Goal: Information Seeking & Learning: Learn about a topic

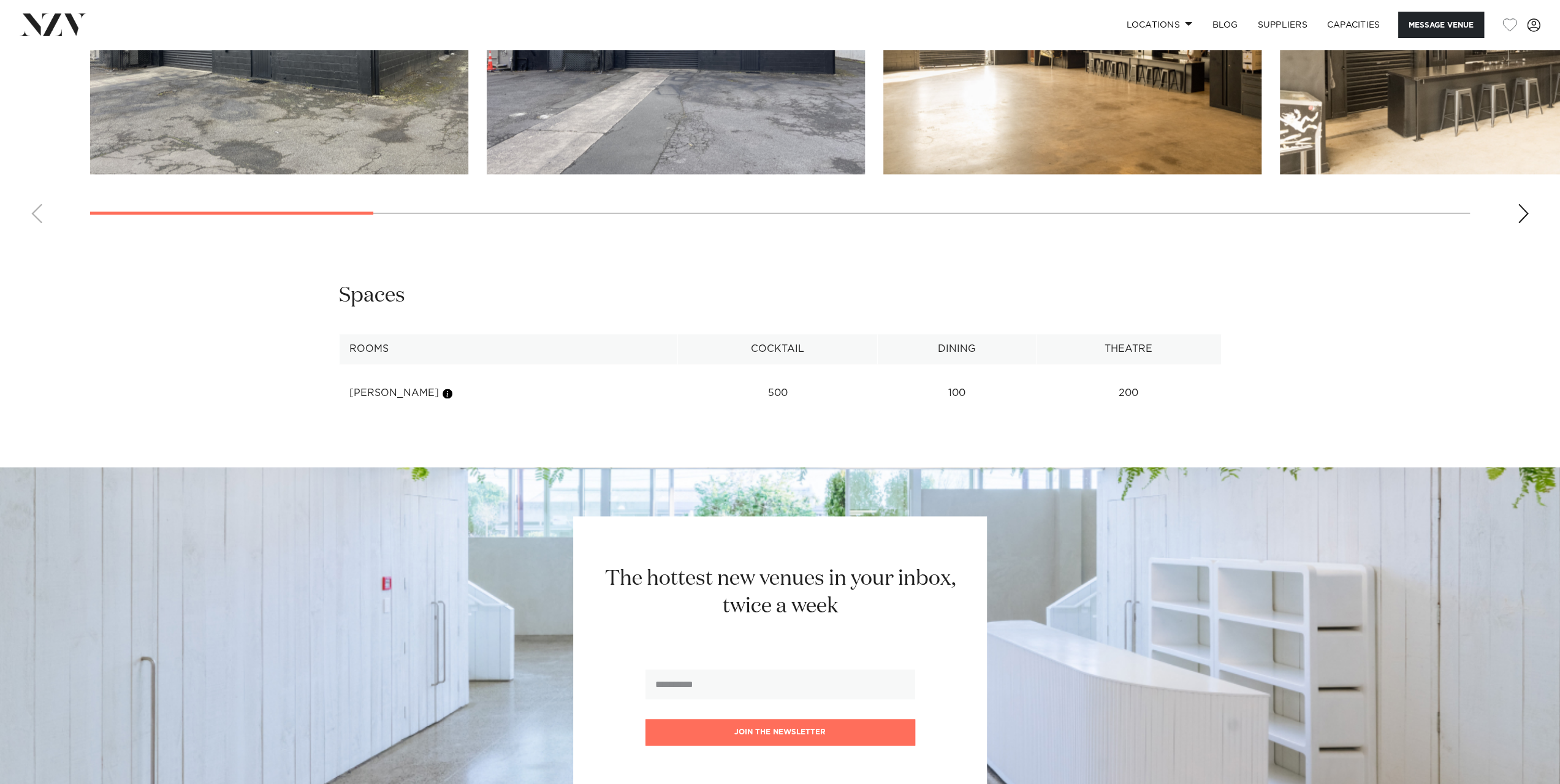
click at [1278, 335] on div "**********" at bounding box center [780, 345] width 1043 height 126
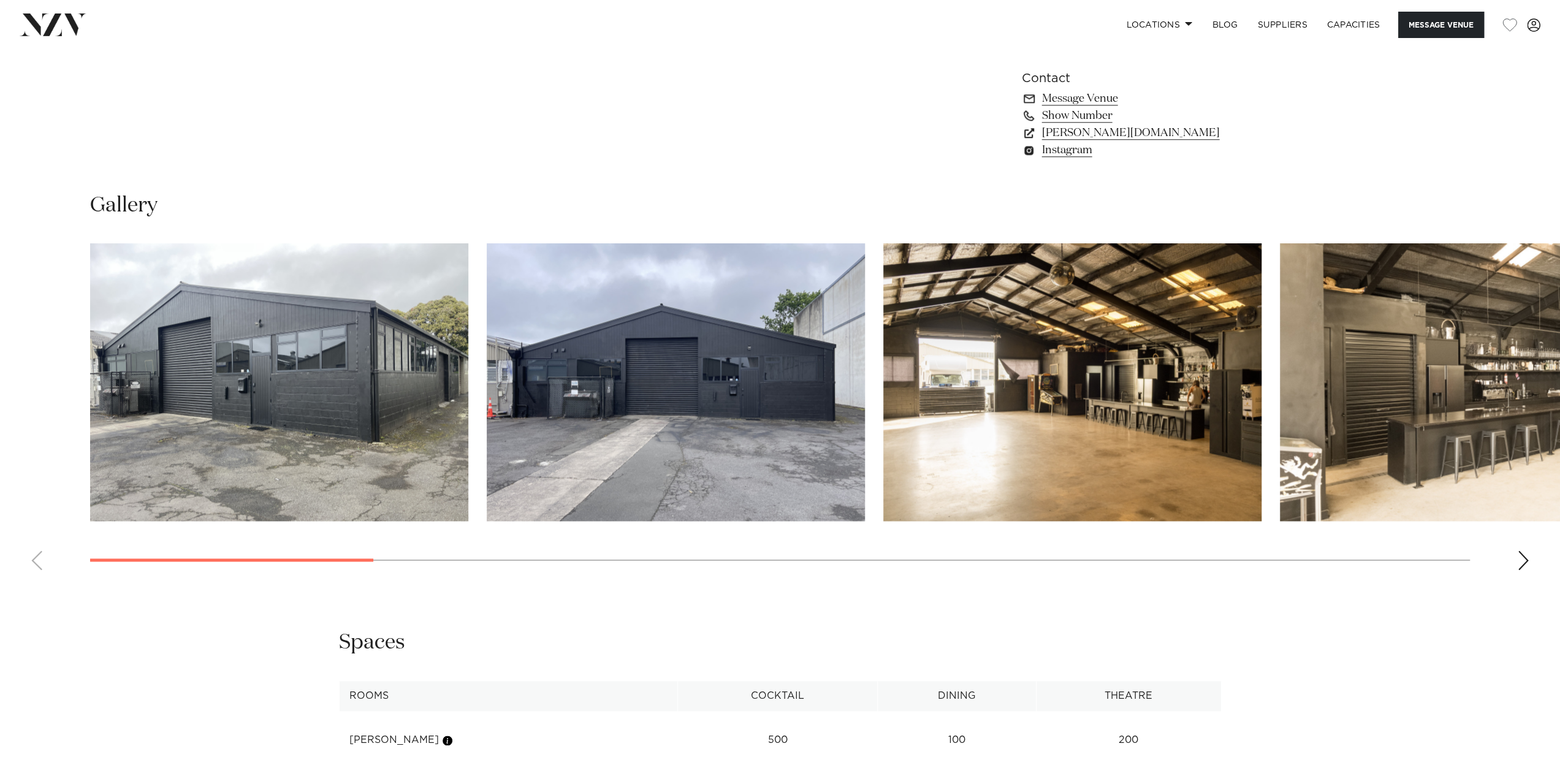
scroll to position [1215, 0]
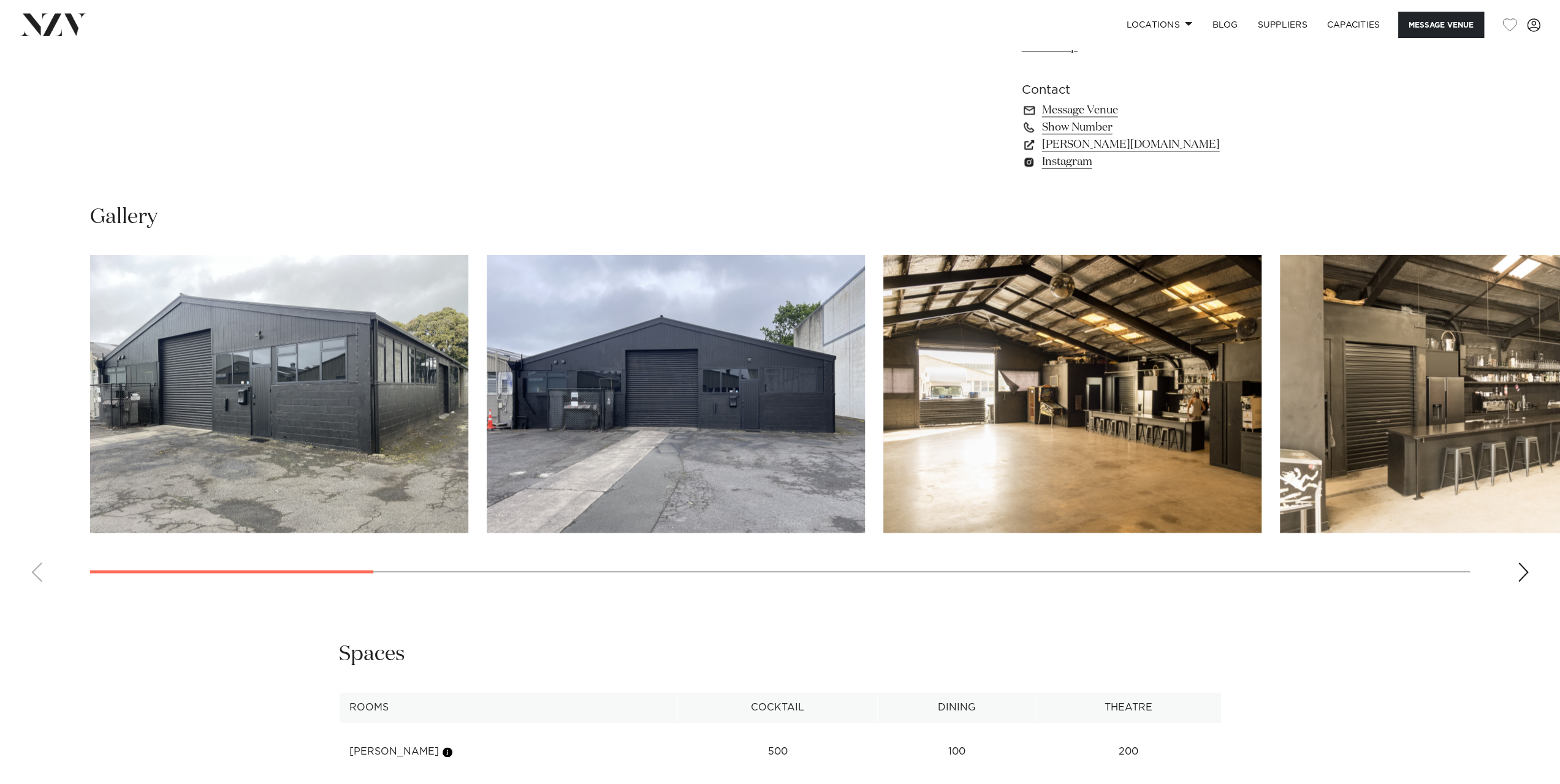
click at [1524, 573] on div "Next slide" at bounding box center [1523, 572] width 12 height 20
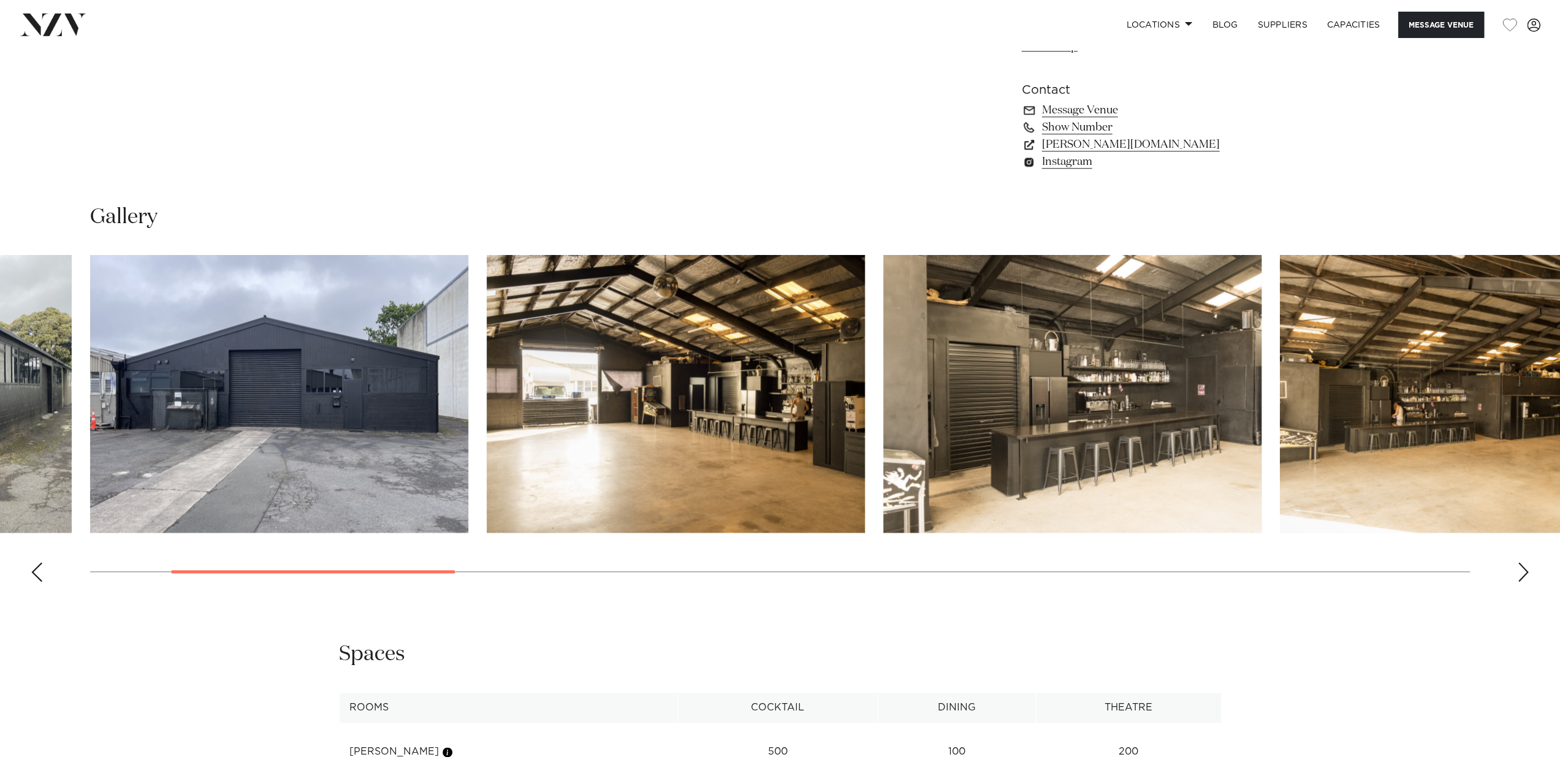
click at [1524, 573] on div "Next slide" at bounding box center [1523, 572] width 12 height 20
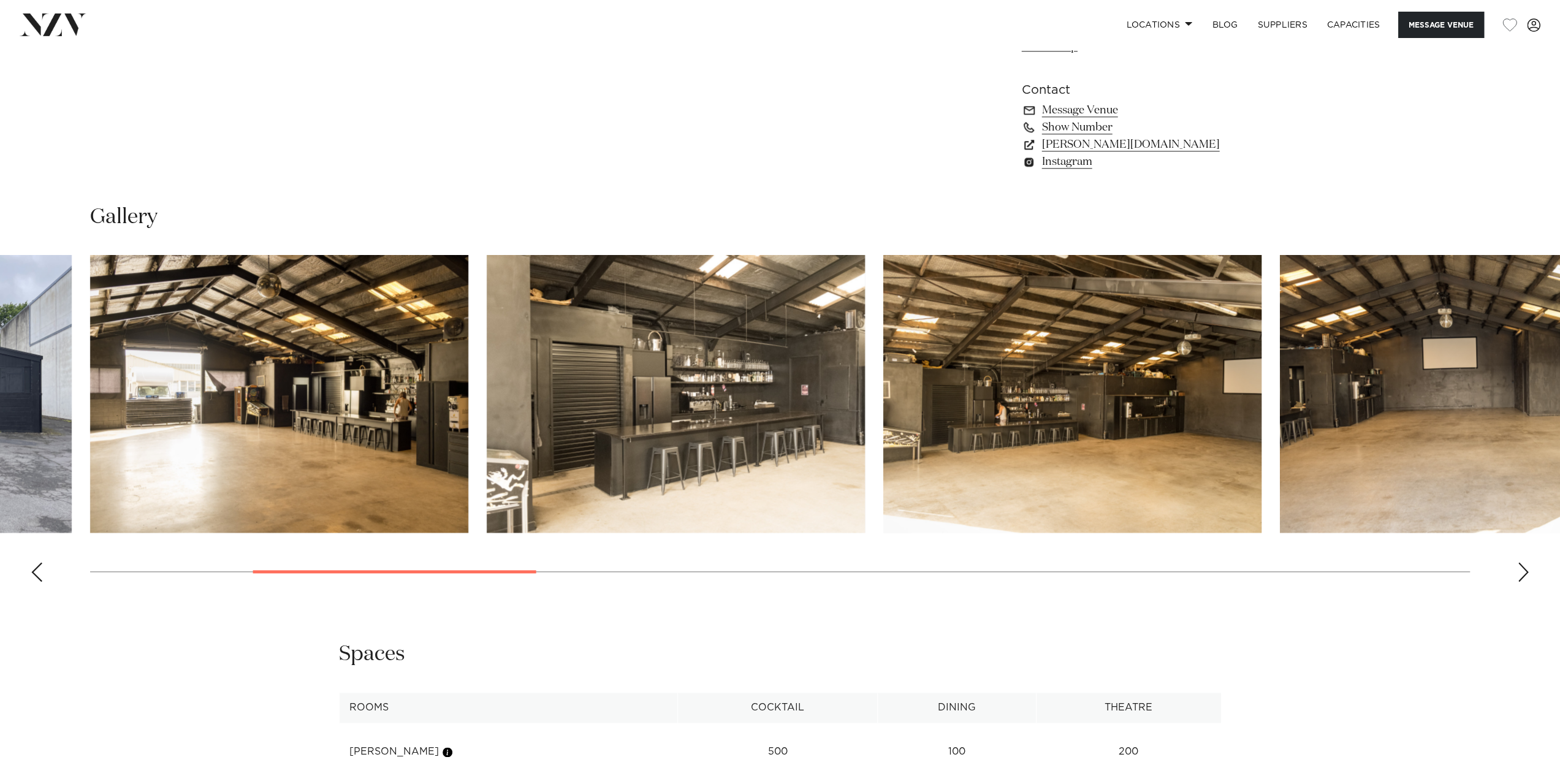
click at [1524, 573] on div "Next slide" at bounding box center [1523, 572] width 12 height 20
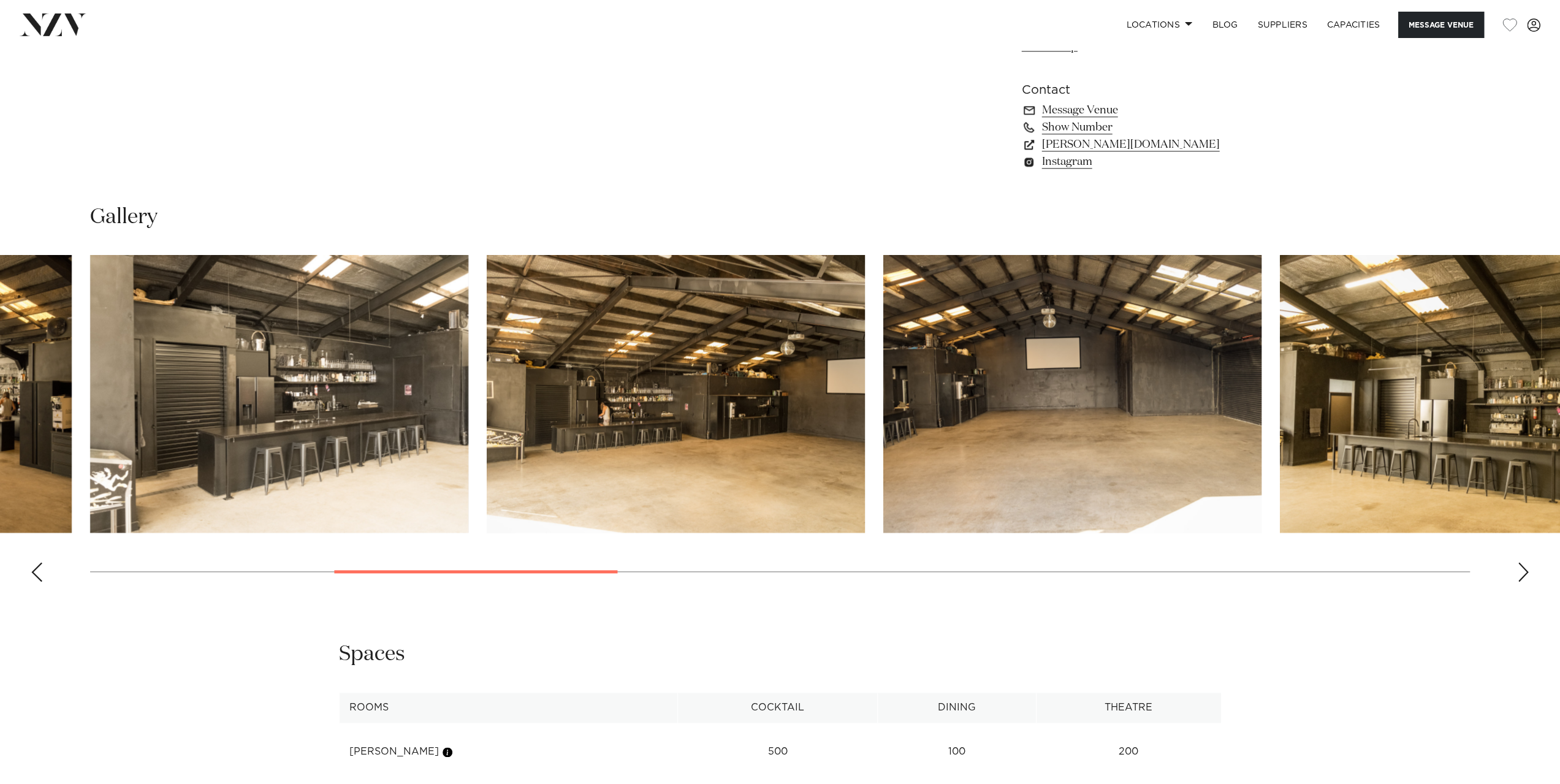
click at [1524, 573] on div "Next slide" at bounding box center [1523, 572] width 12 height 20
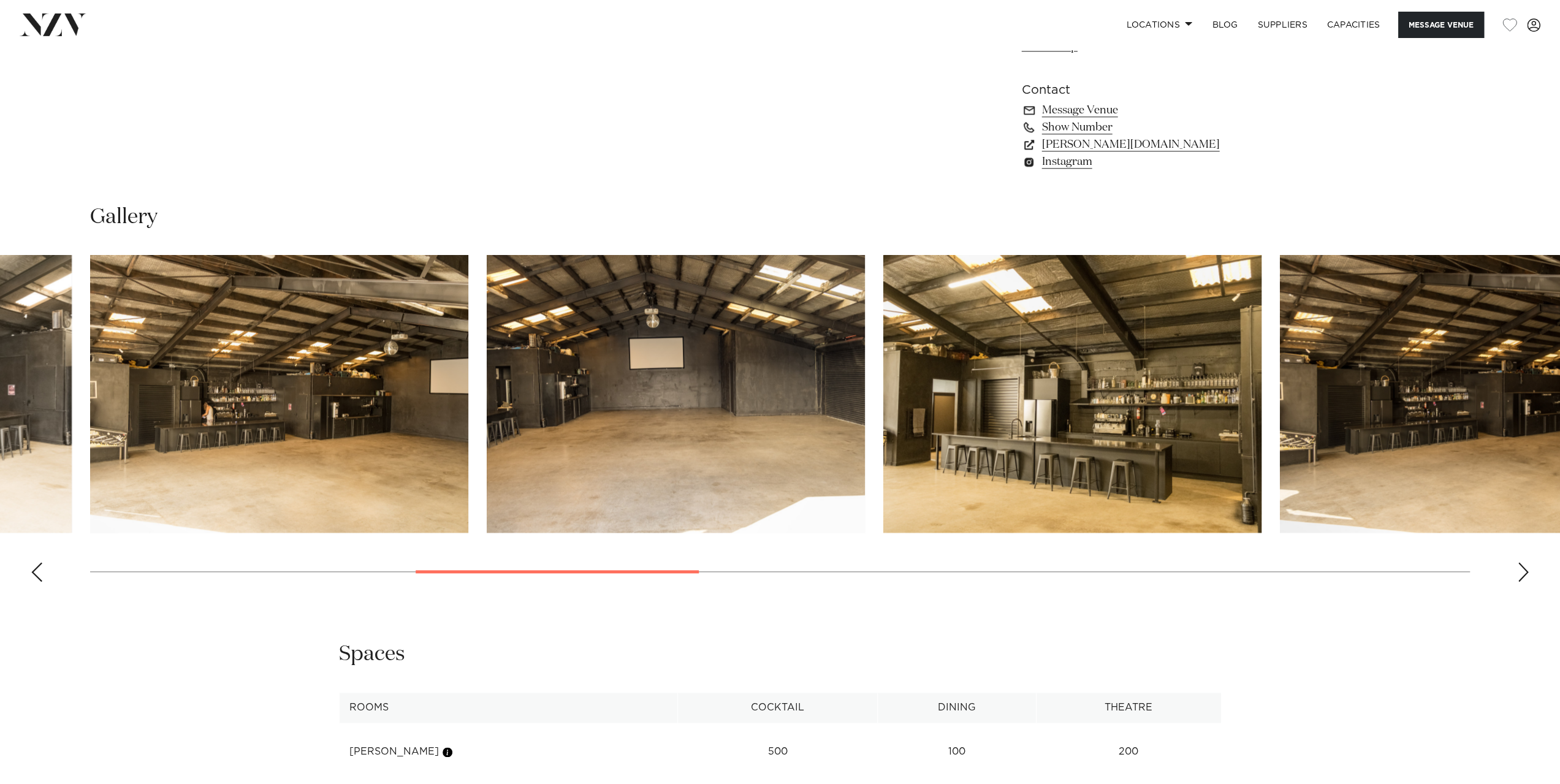
click at [1524, 573] on div "Next slide" at bounding box center [1523, 572] width 12 height 20
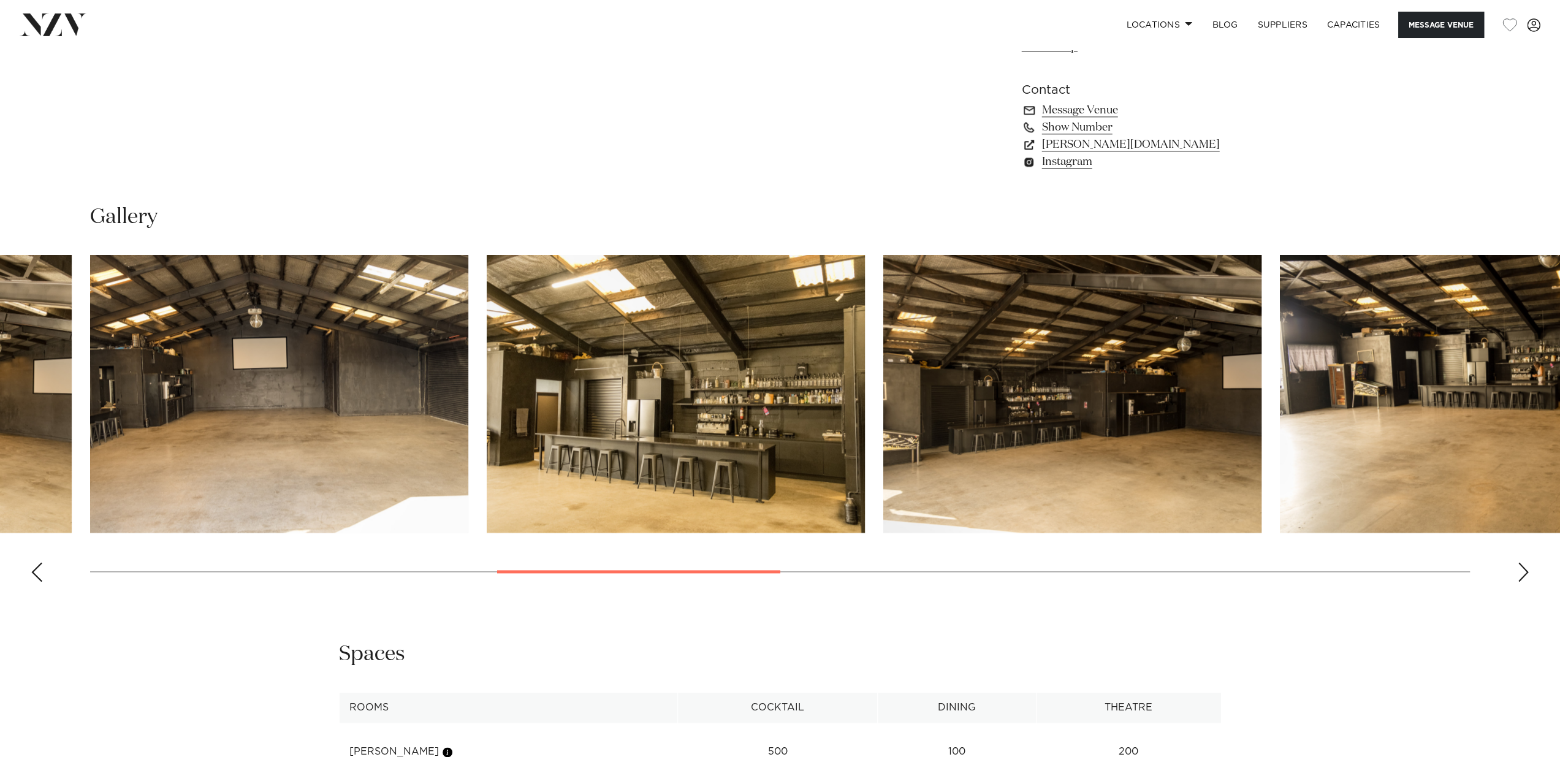
click at [1524, 573] on div "Next slide" at bounding box center [1523, 572] width 12 height 20
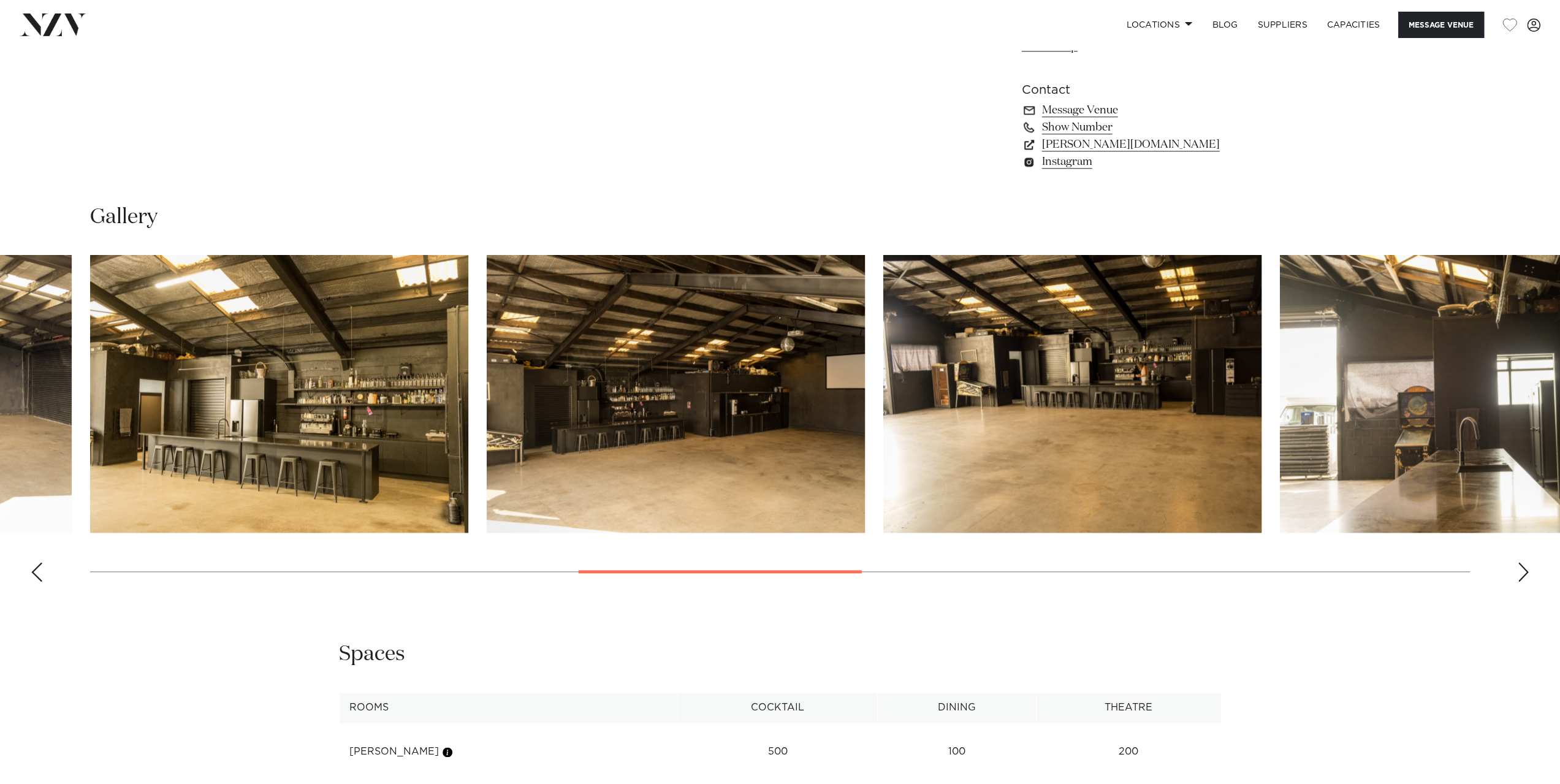
click at [1524, 573] on div "Next slide" at bounding box center [1523, 572] width 12 height 20
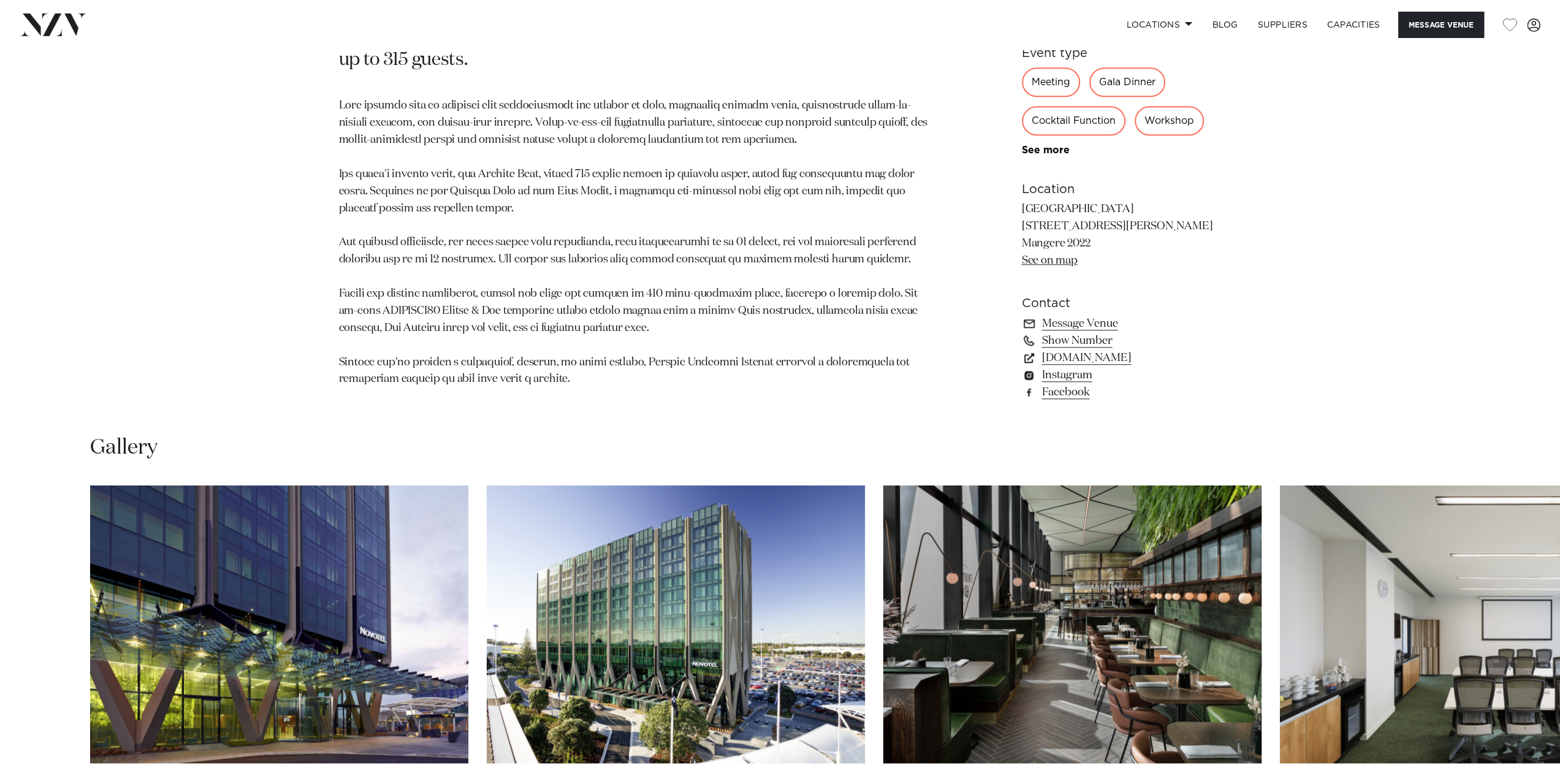
scroll to position [1287, 0]
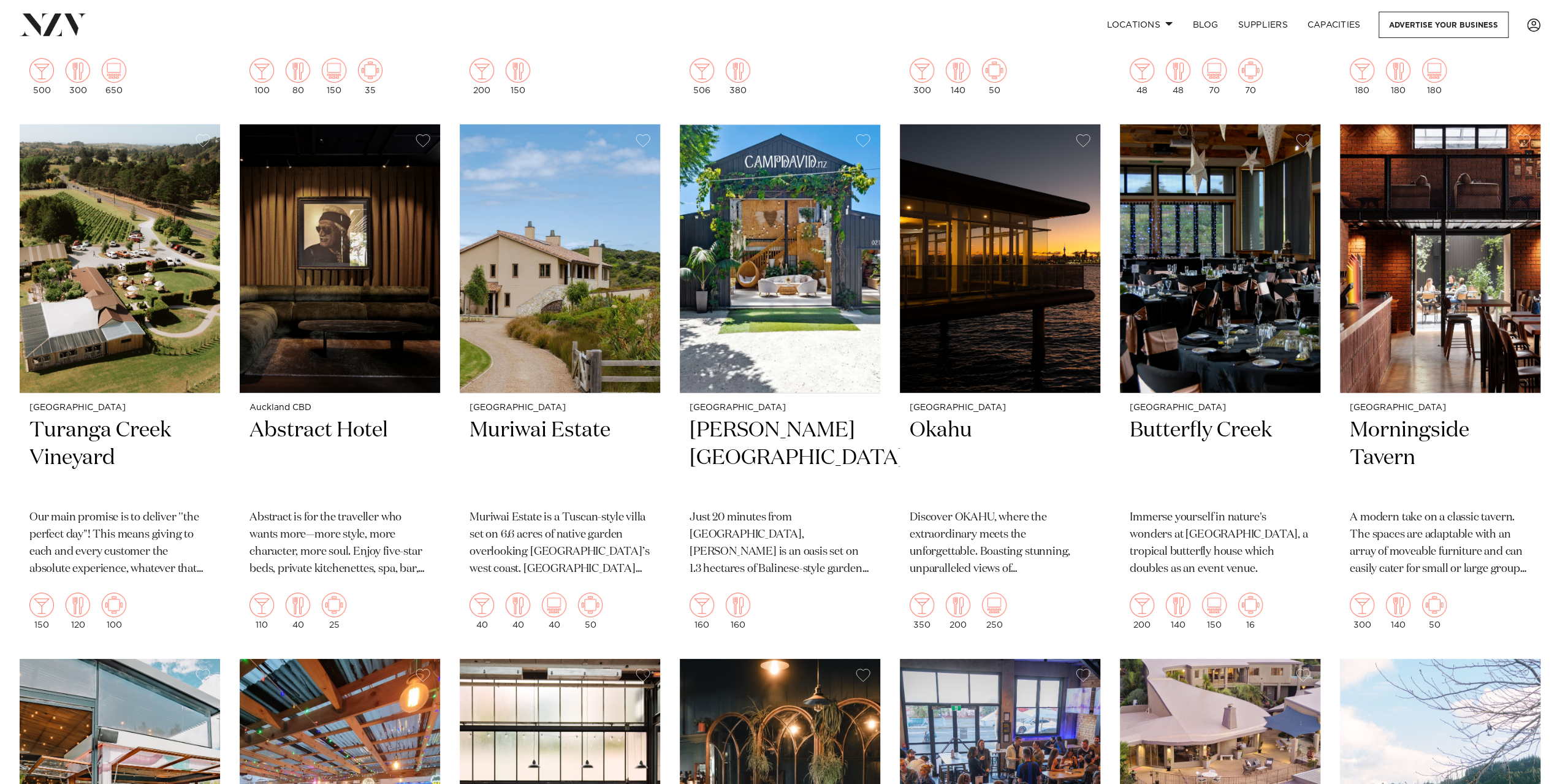
scroll to position [8439, 0]
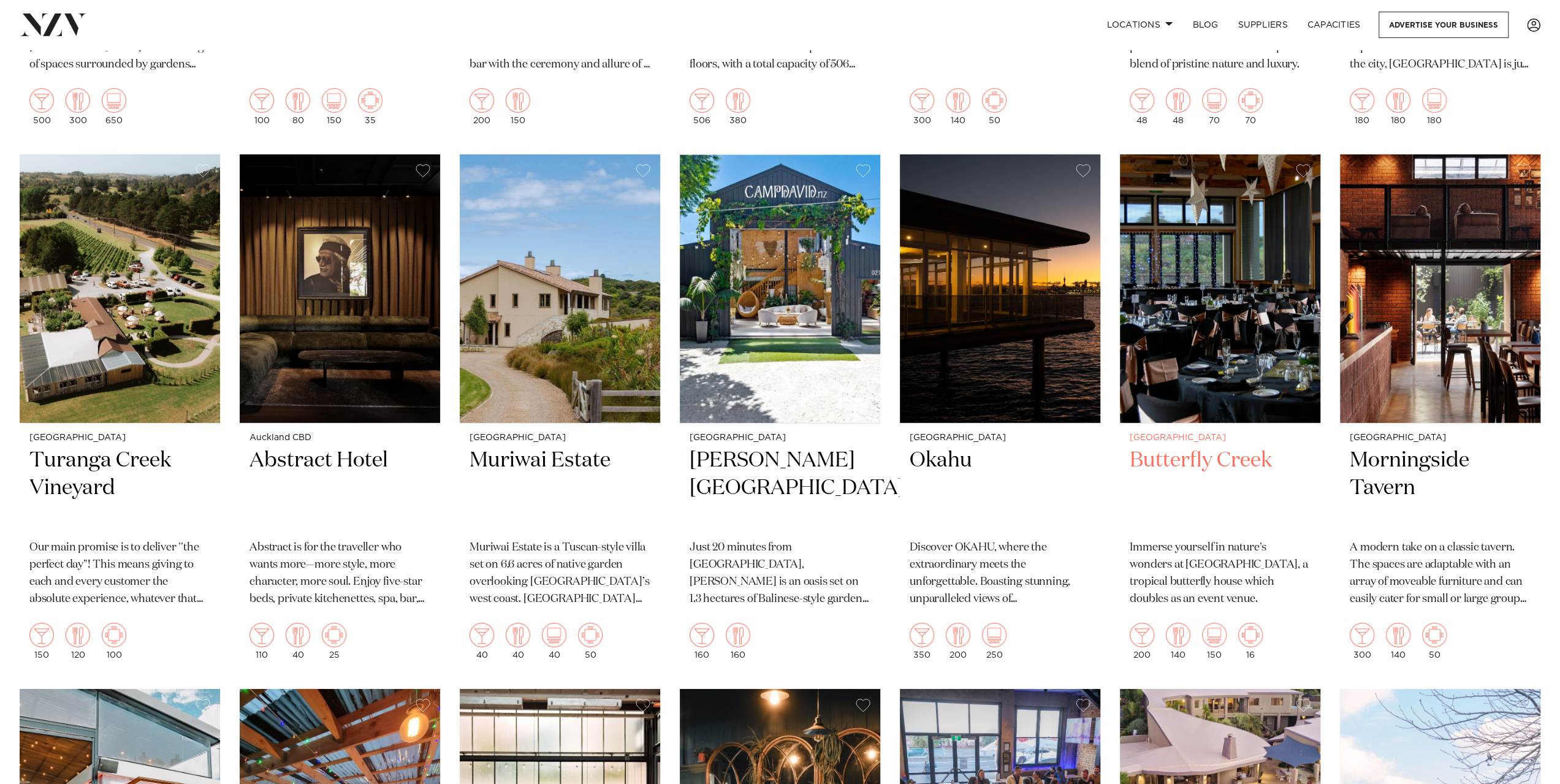
click at [1203, 447] on h2 "Butterfly Creek" at bounding box center [1220, 487] width 181 height 83
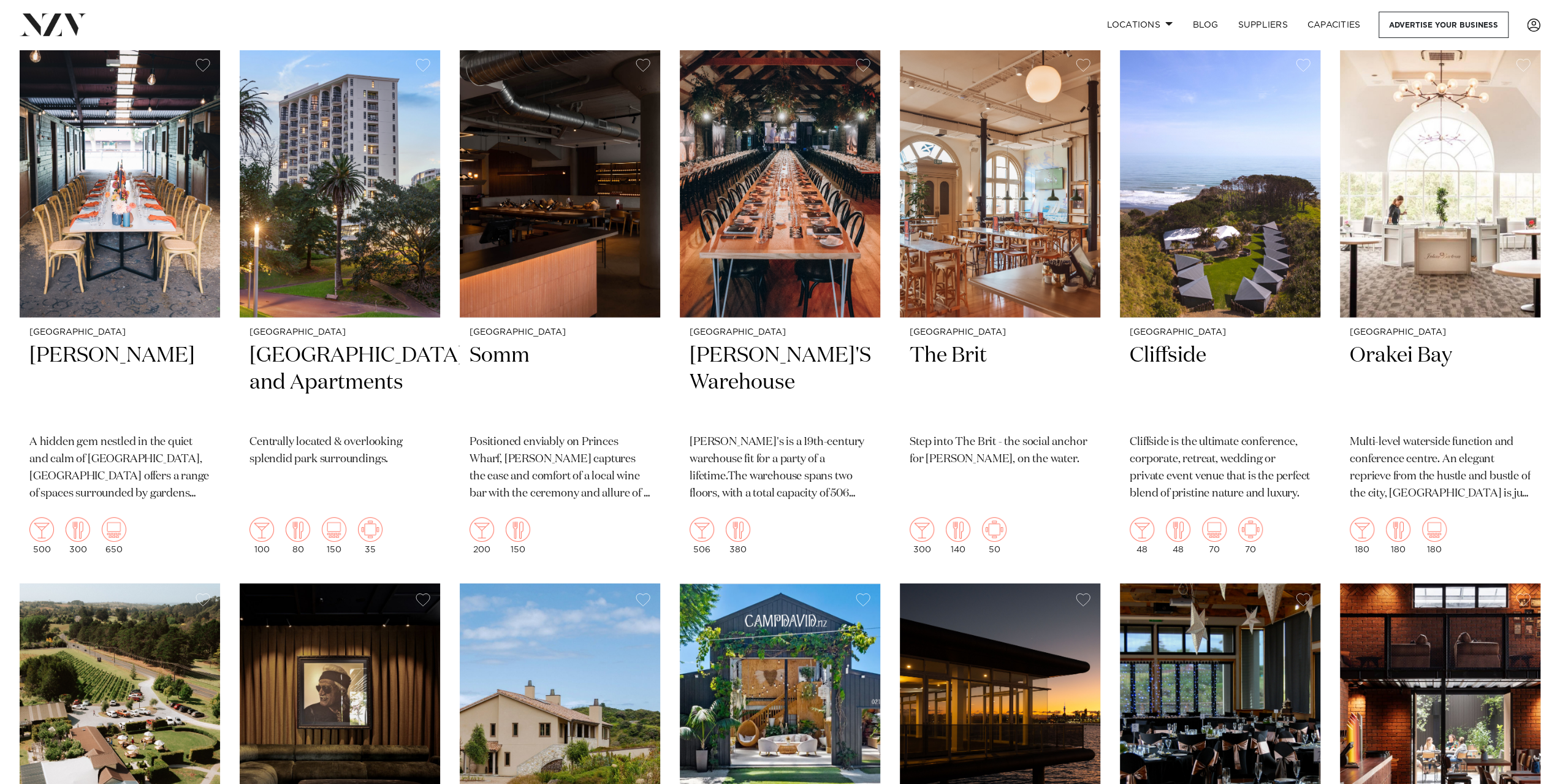
scroll to position [7867, 0]
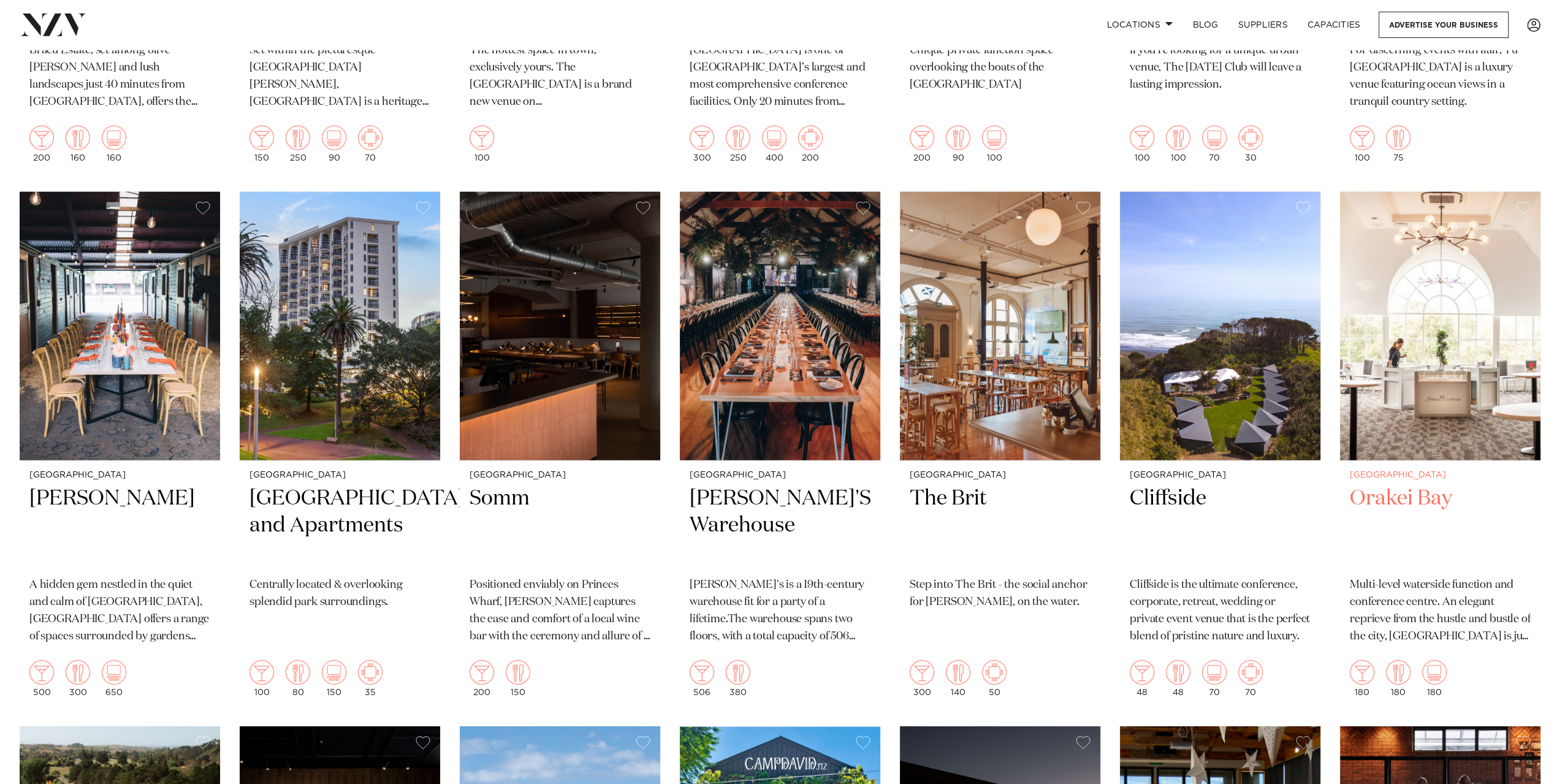
click at [1412, 485] on h2 "Orakei Bay" at bounding box center [1440, 526] width 181 height 83
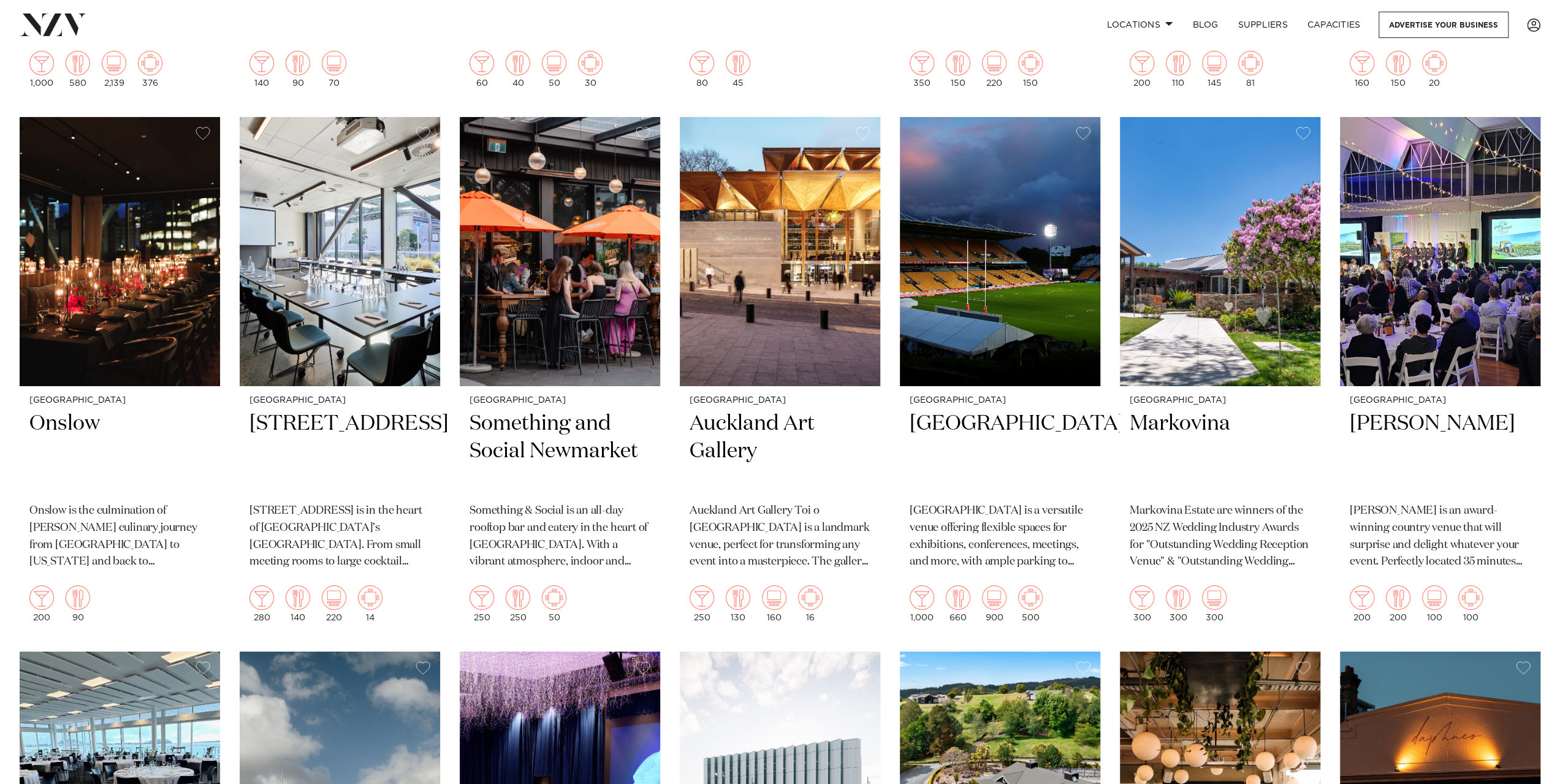
scroll to position [4148, 0]
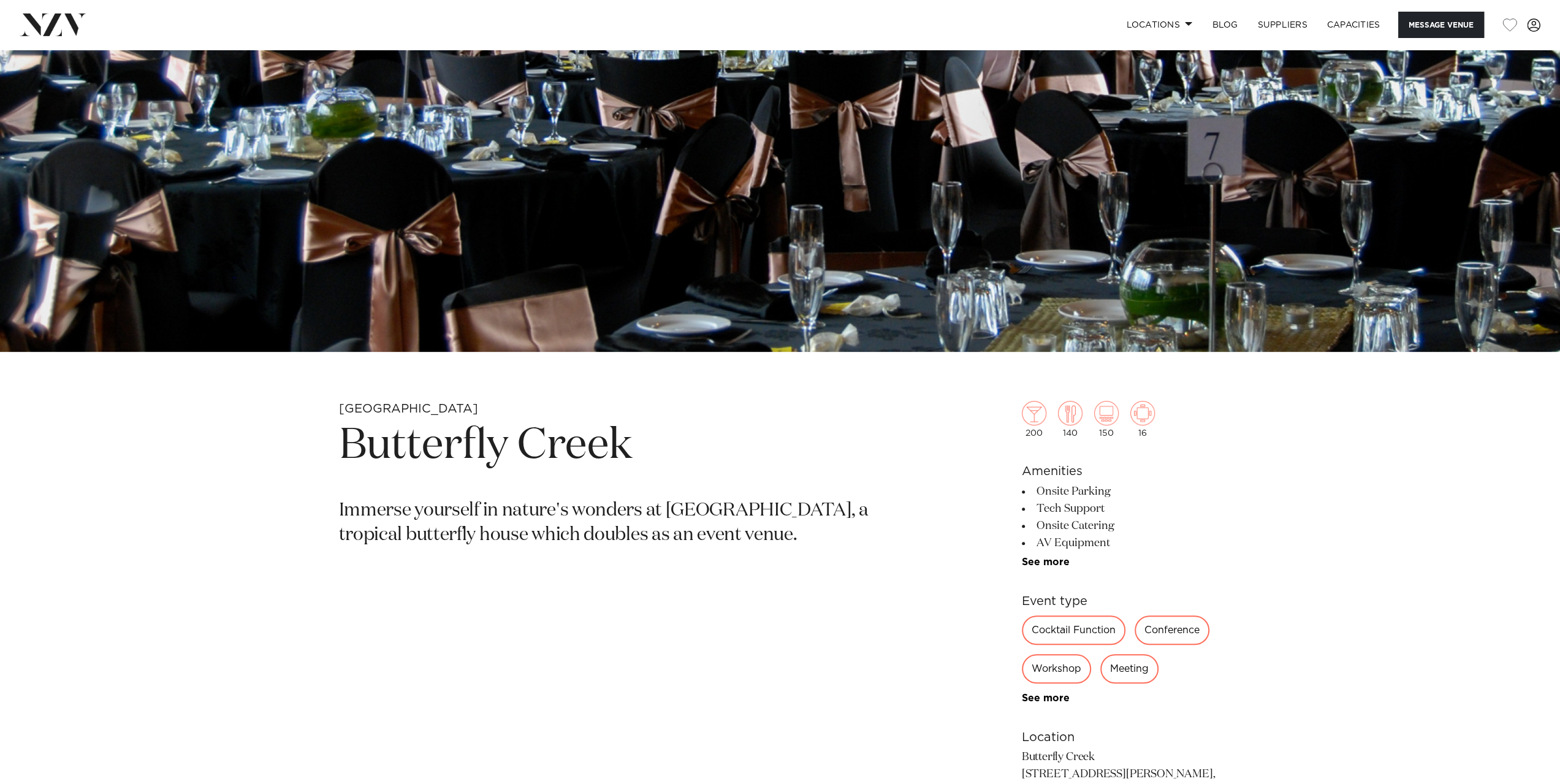
scroll to position [715, 0]
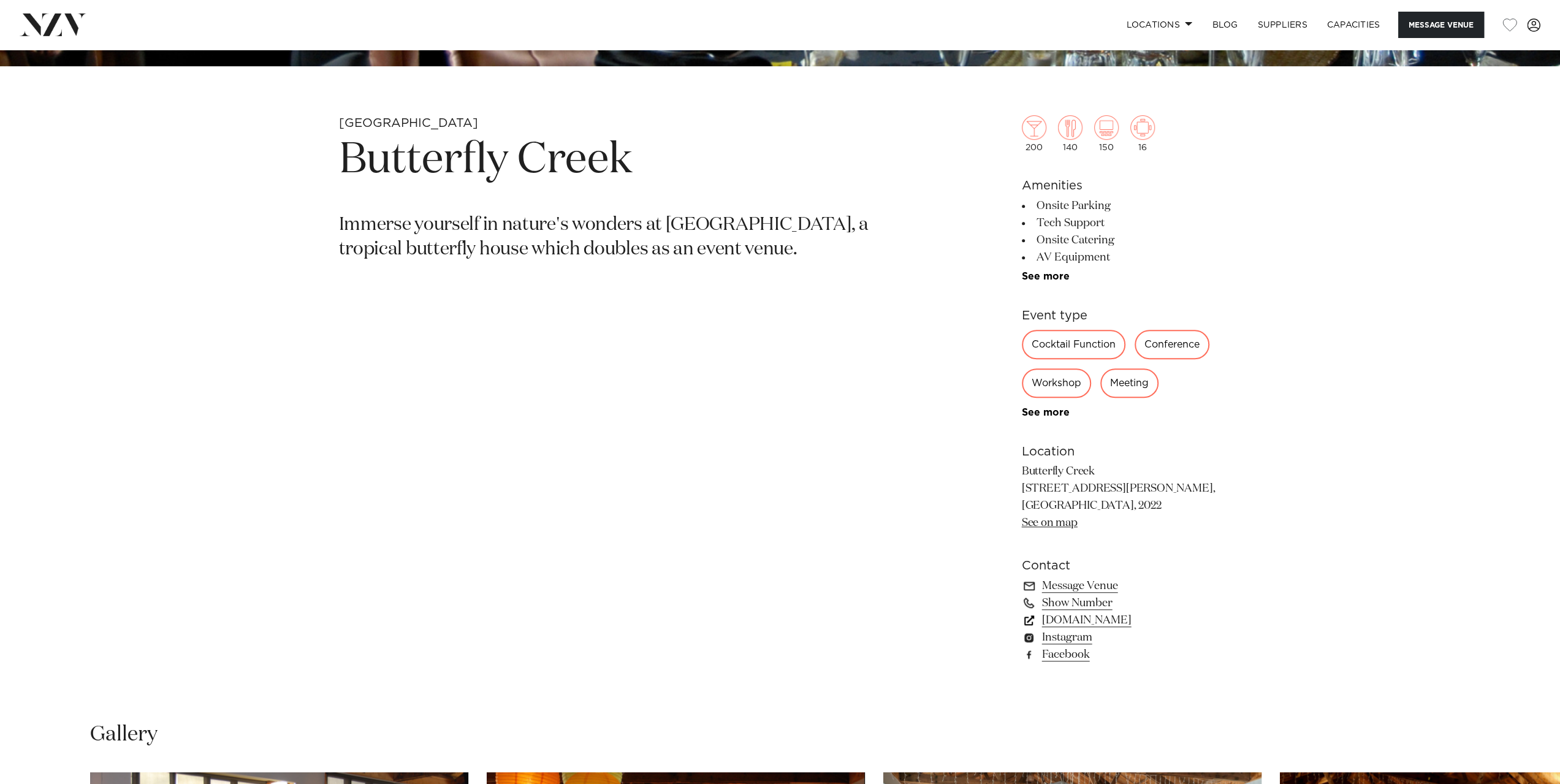
click at [1089, 619] on link "www.butterflycreek.co.nz" at bounding box center [1122, 620] width 200 height 17
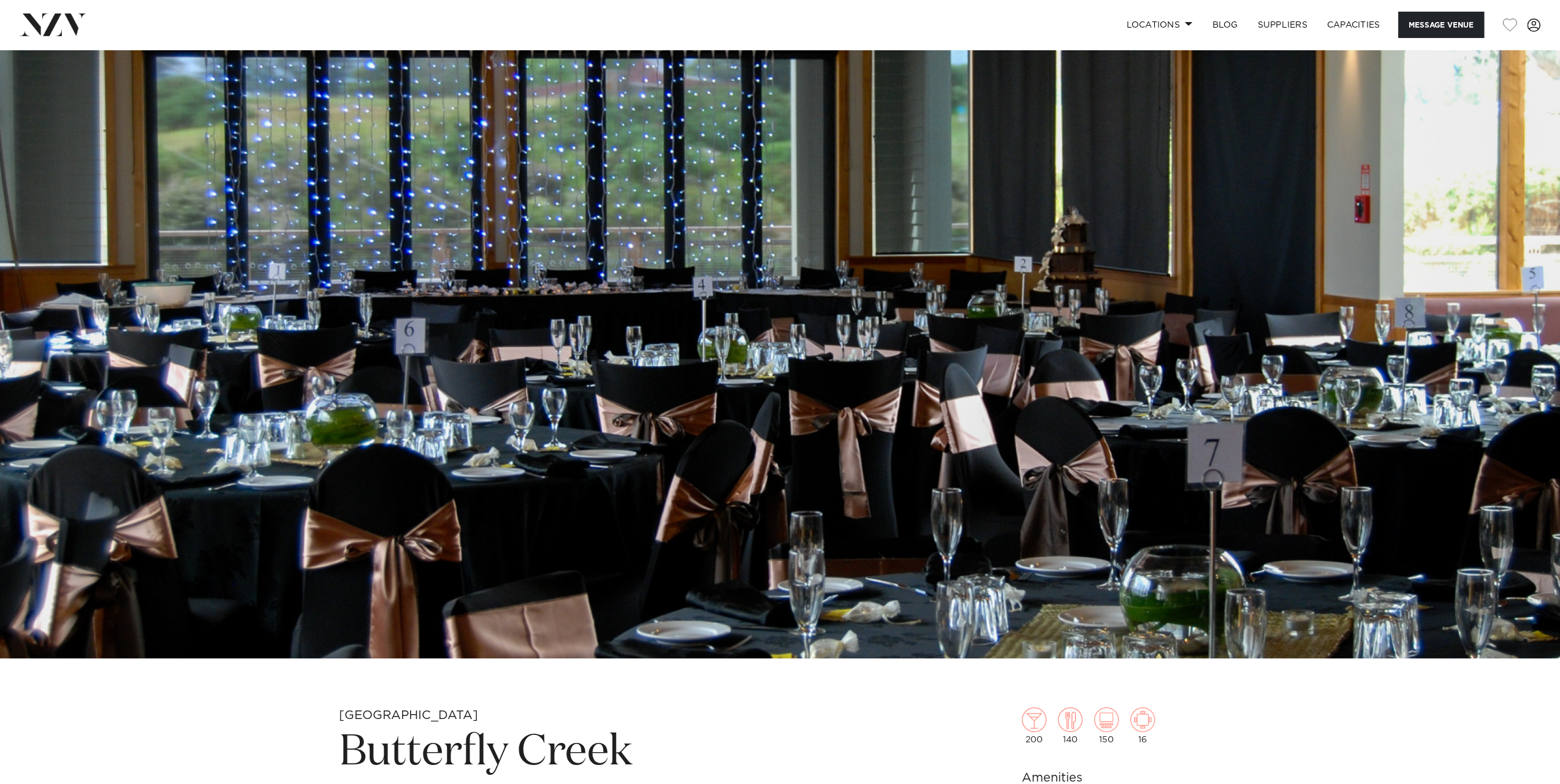
scroll to position [143, 0]
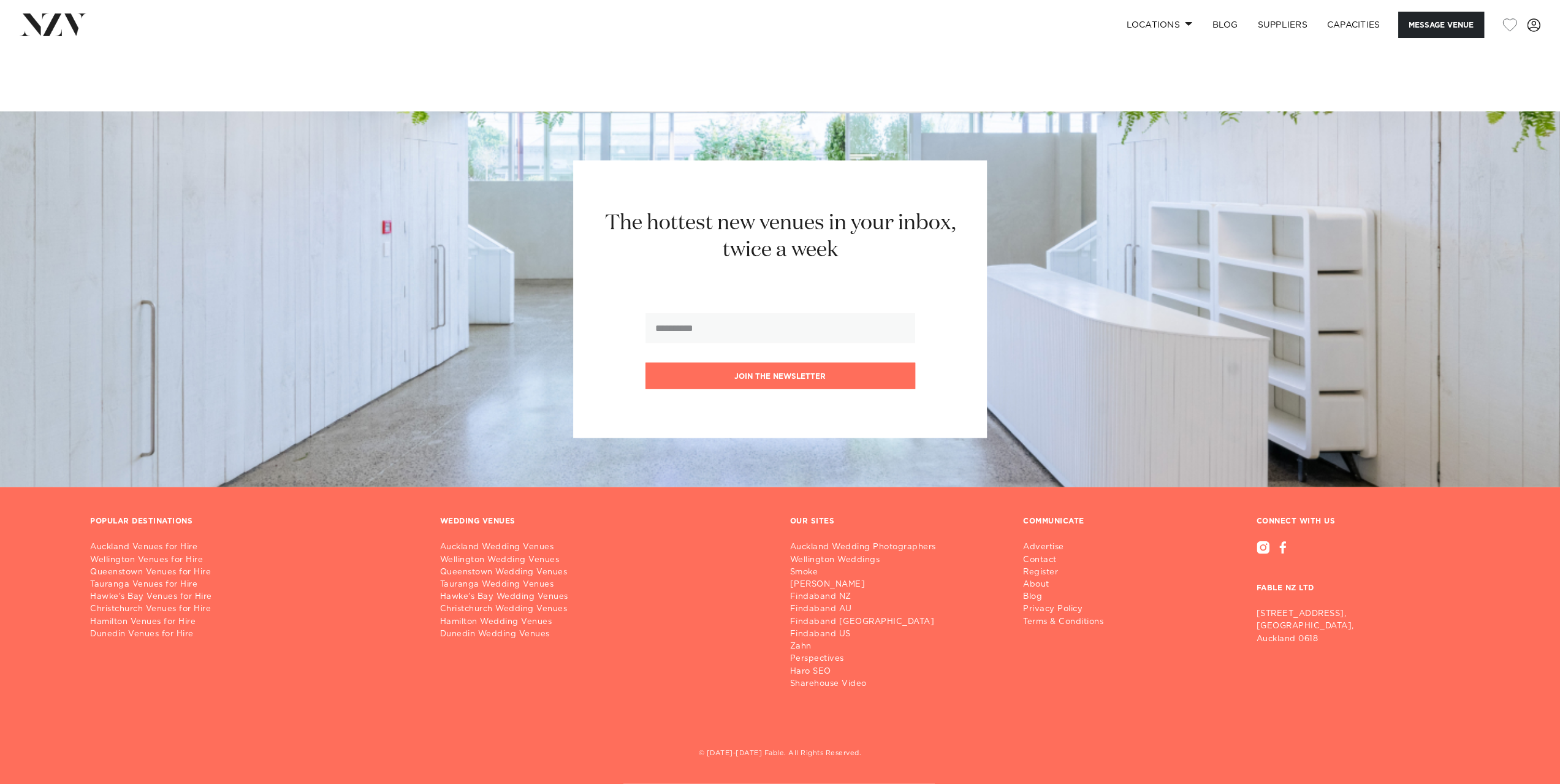
scroll to position [2558, 0]
